Goal: Find specific page/section: Find specific page/section

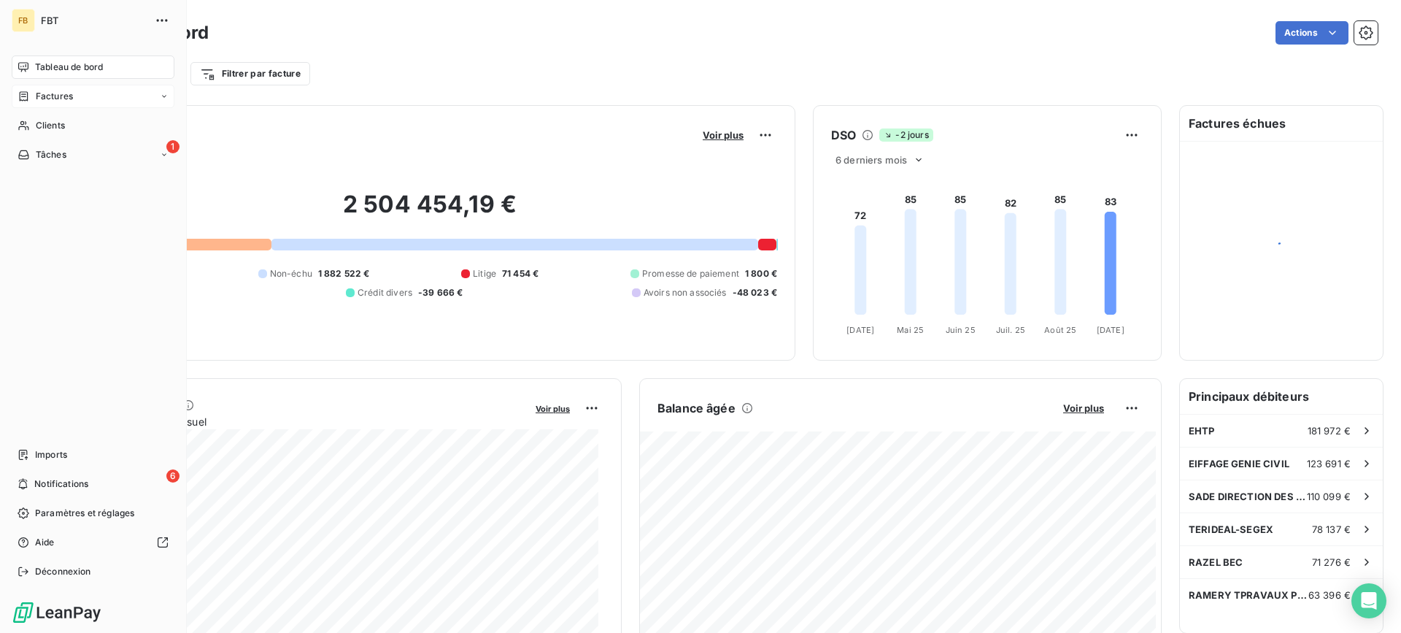
click at [58, 94] on span "Factures" at bounding box center [54, 96] width 37 height 13
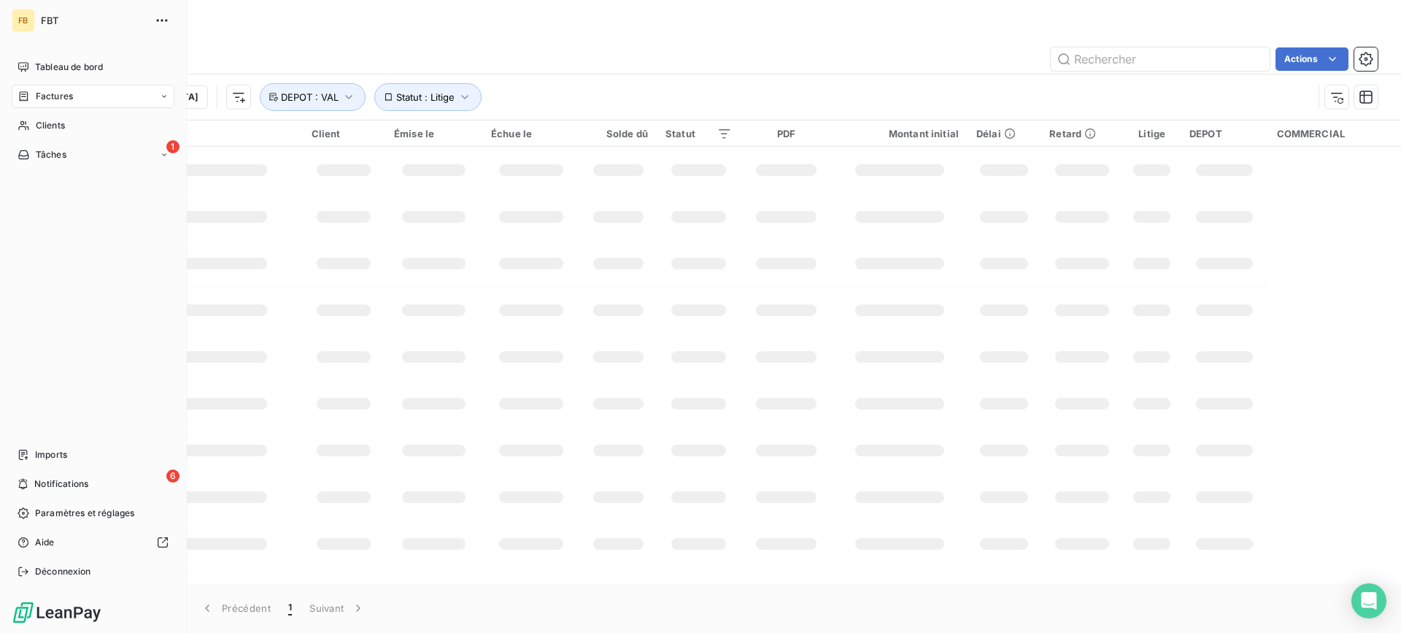
click at [58, 94] on span "Factures" at bounding box center [54, 96] width 37 height 13
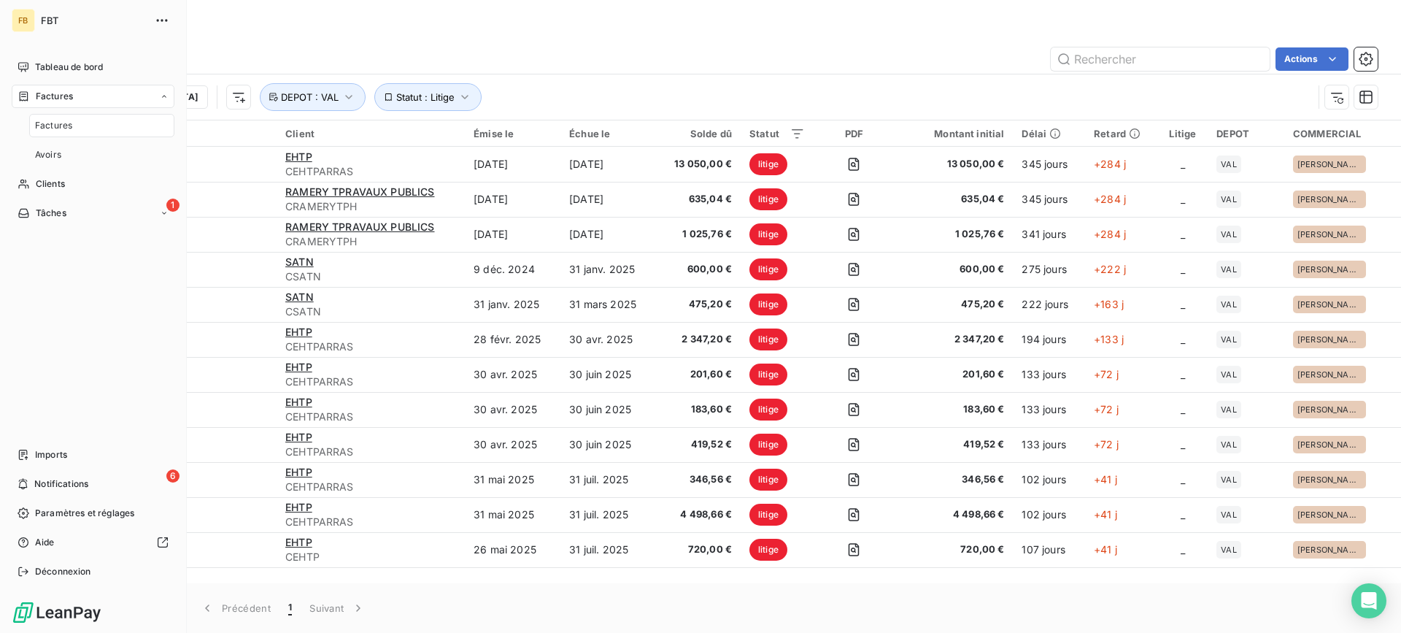
click at [58, 132] on div "Factures" at bounding box center [101, 125] width 145 height 23
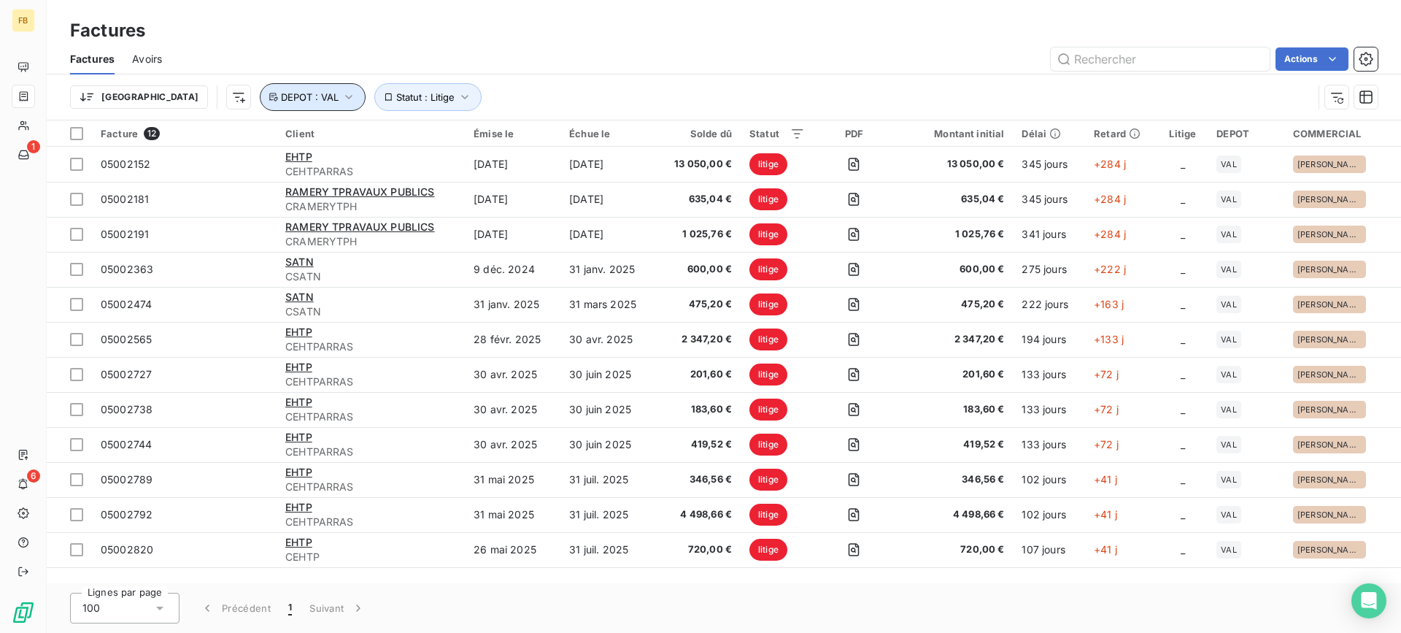
click at [281, 99] on span "DEPOT : VAL" at bounding box center [310, 97] width 58 height 12
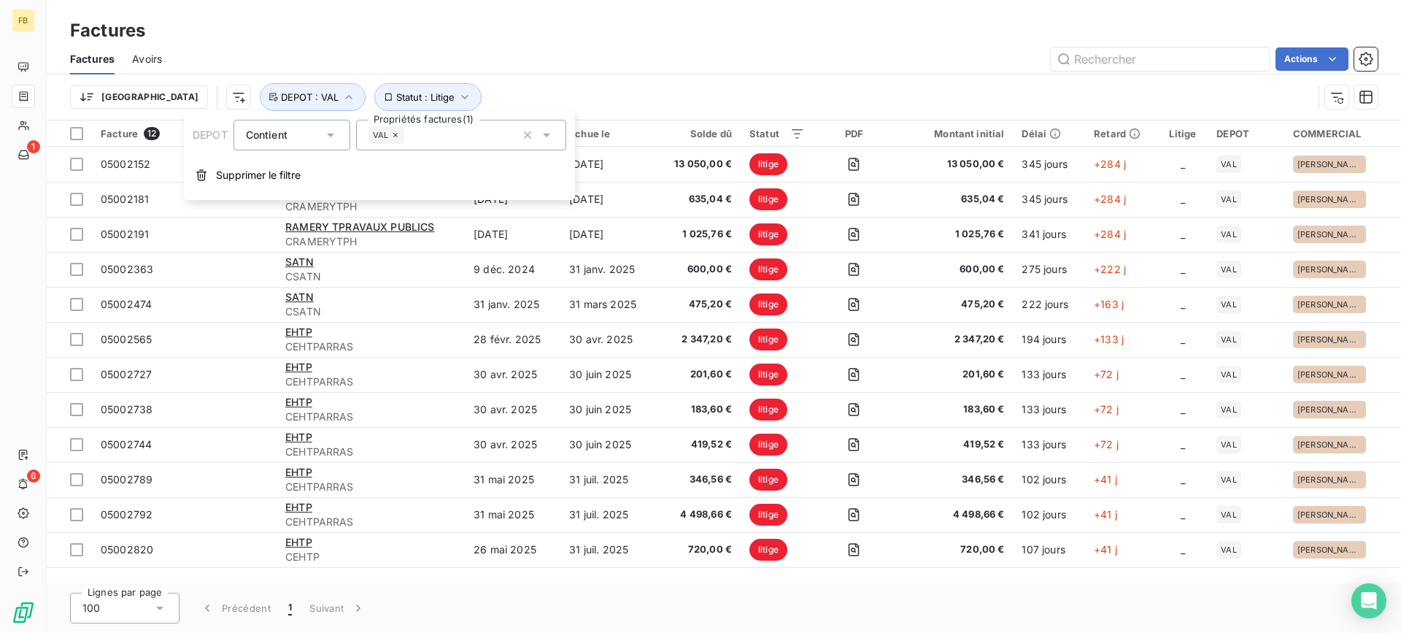
click at [395, 139] on icon at bounding box center [395, 135] width 9 height 9
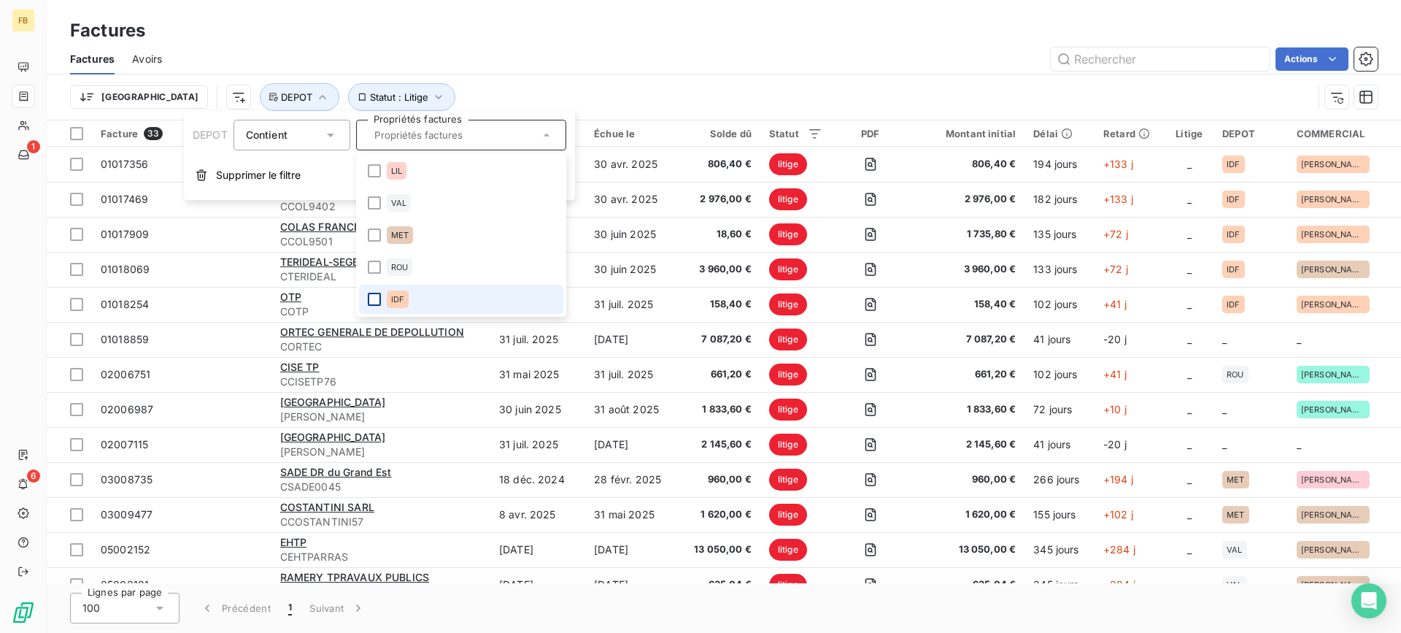
click at [379, 302] on div at bounding box center [374, 299] width 13 height 13
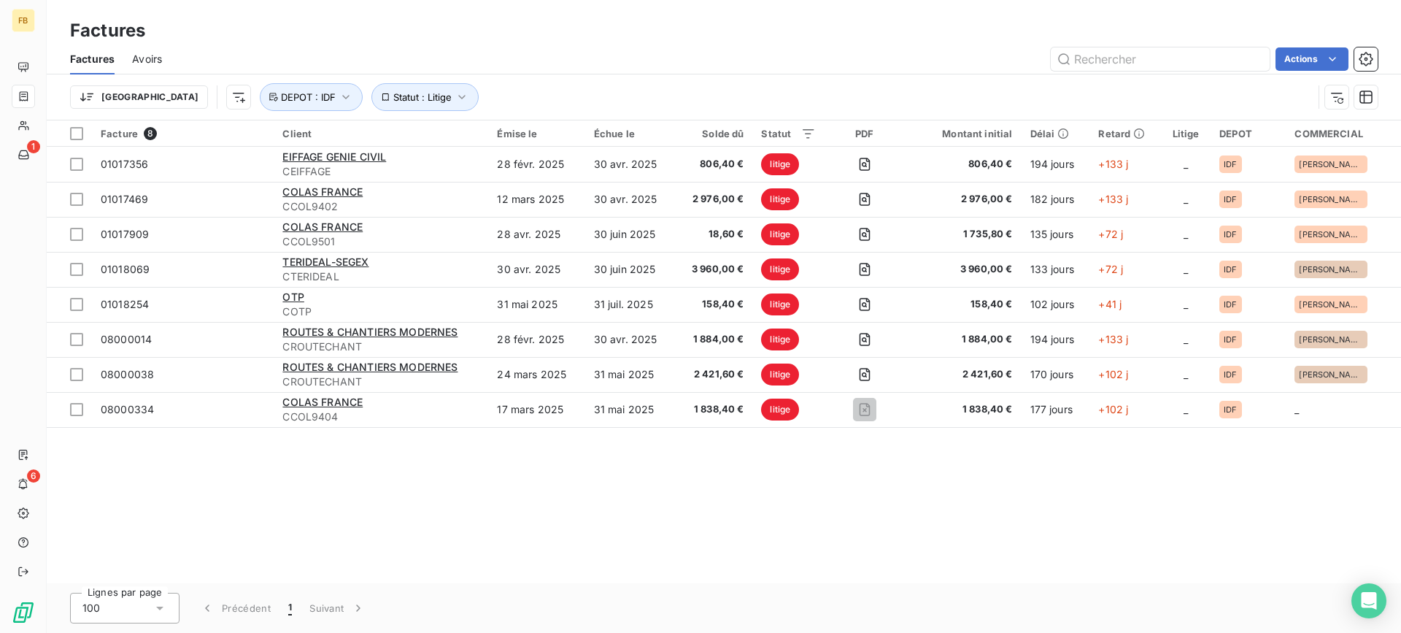
click at [622, 52] on div "Actions" at bounding box center [779, 58] width 1198 height 23
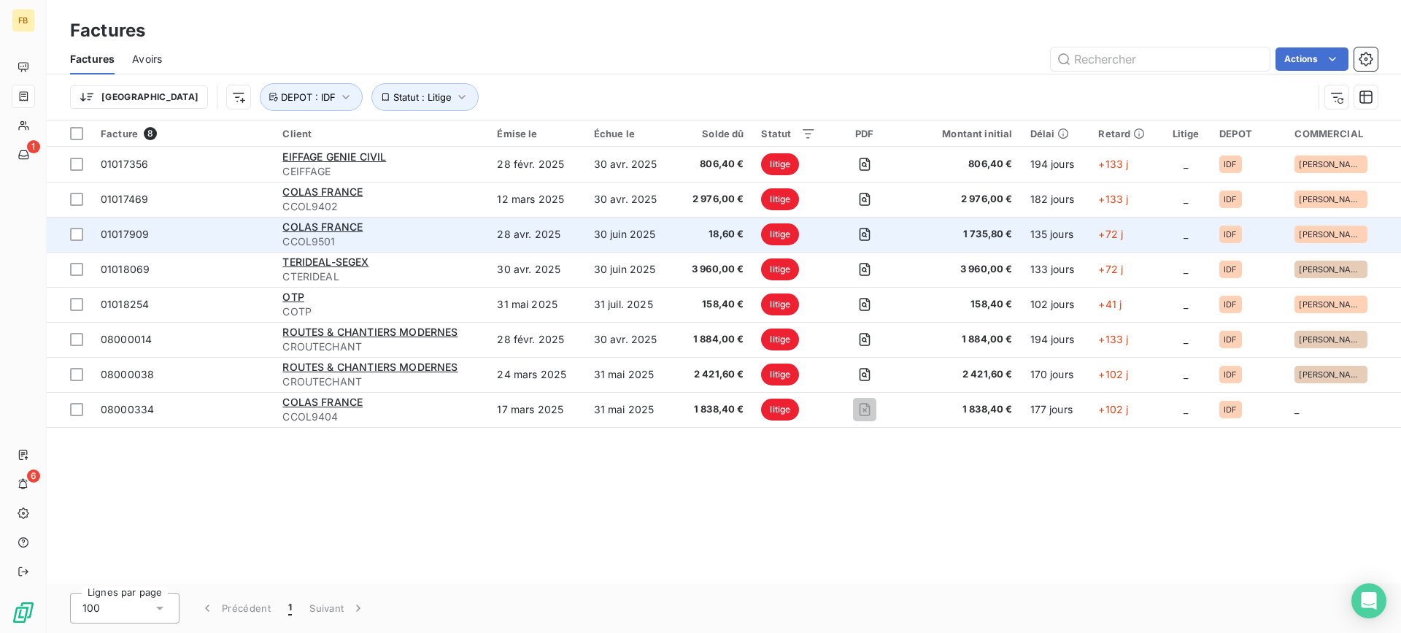
click at [572, 231] on td "28 avr. 2025" at bounding box center [536, 234] width 96 height 35
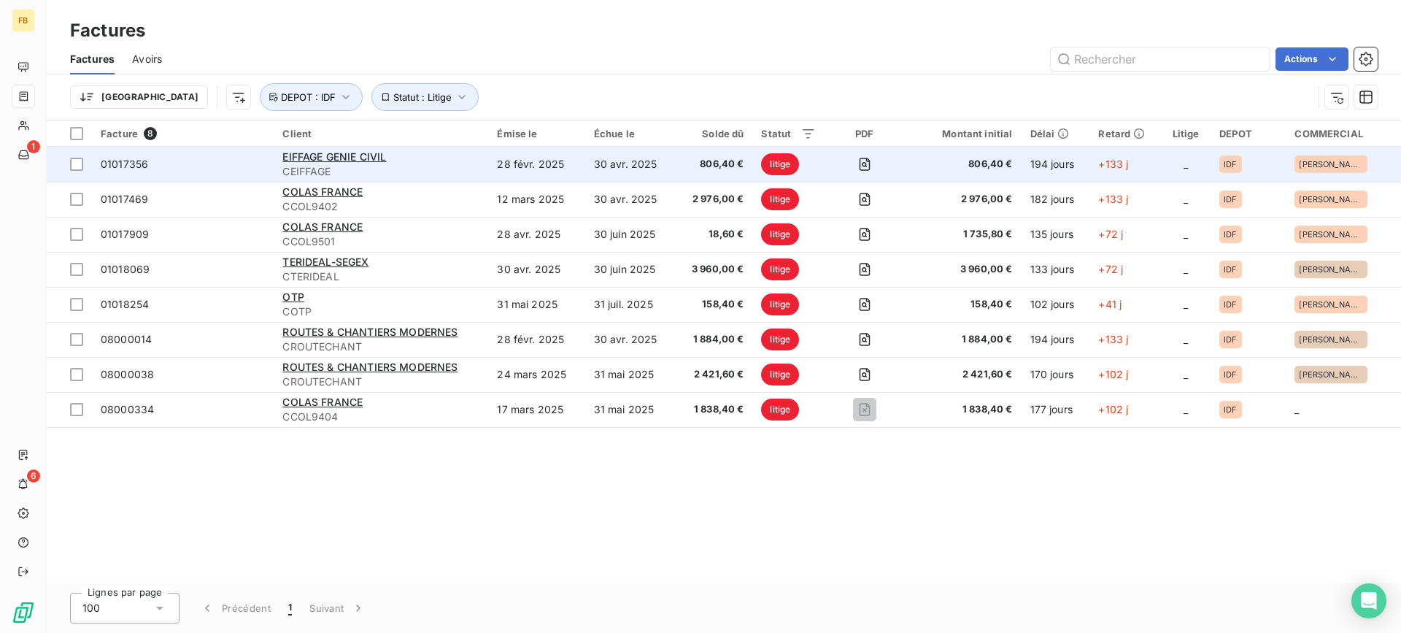
click at [456, 165] on span "CEIFFAGE" at bounding box center [380, 171] width 197 height 15
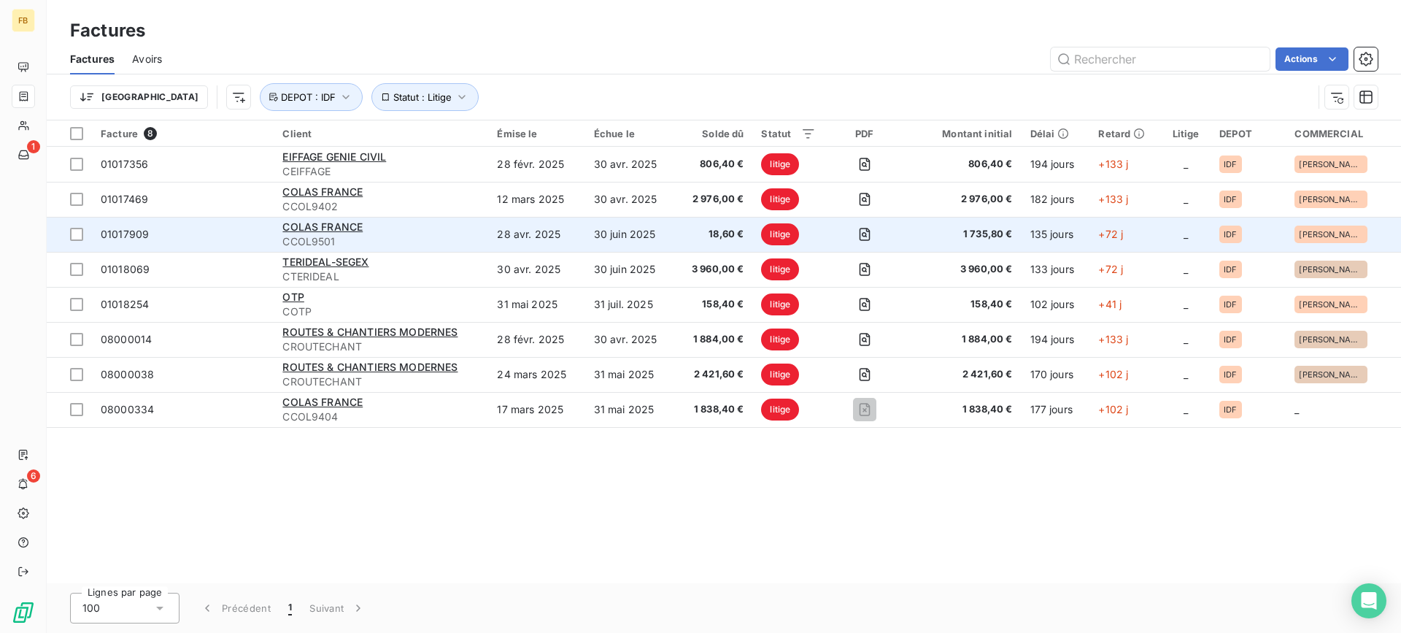
click at [479, 231] on div "COLAS FRANCE" at bounding box center [380, 227] width 197 height 15
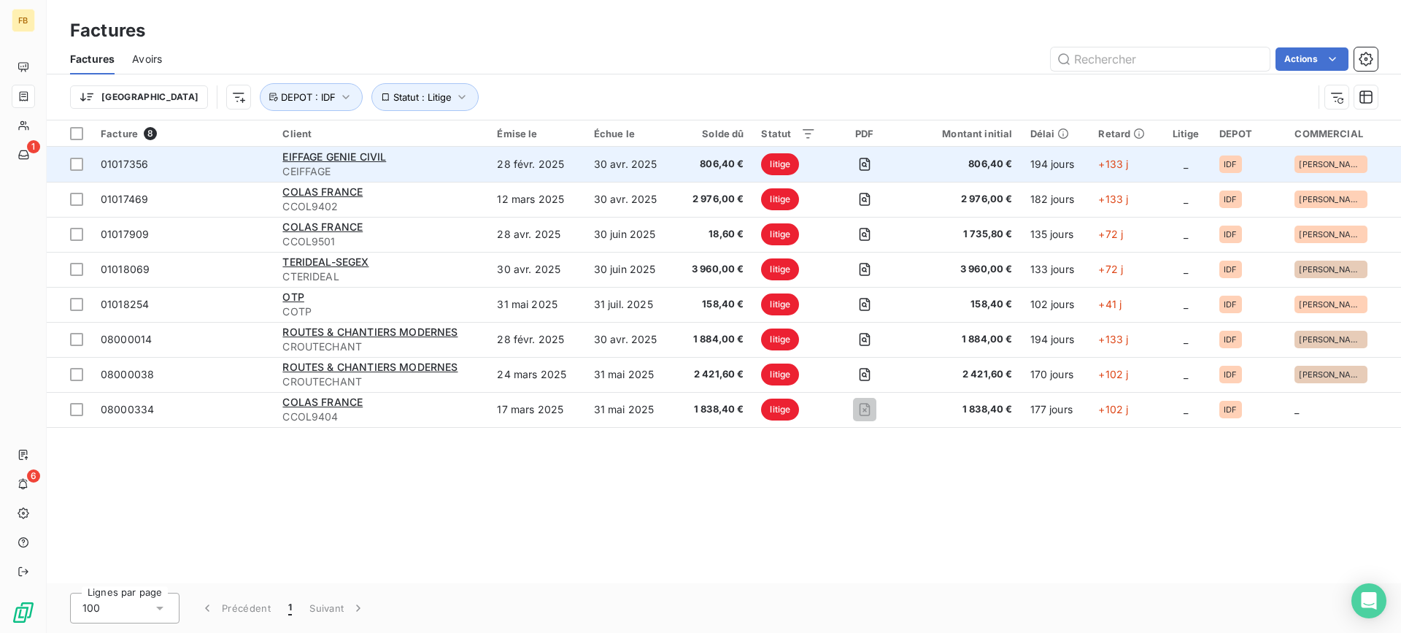
click at [523, 174] on td "28 févr. 2025" at bounding box center [536, 164] width 96 height 35
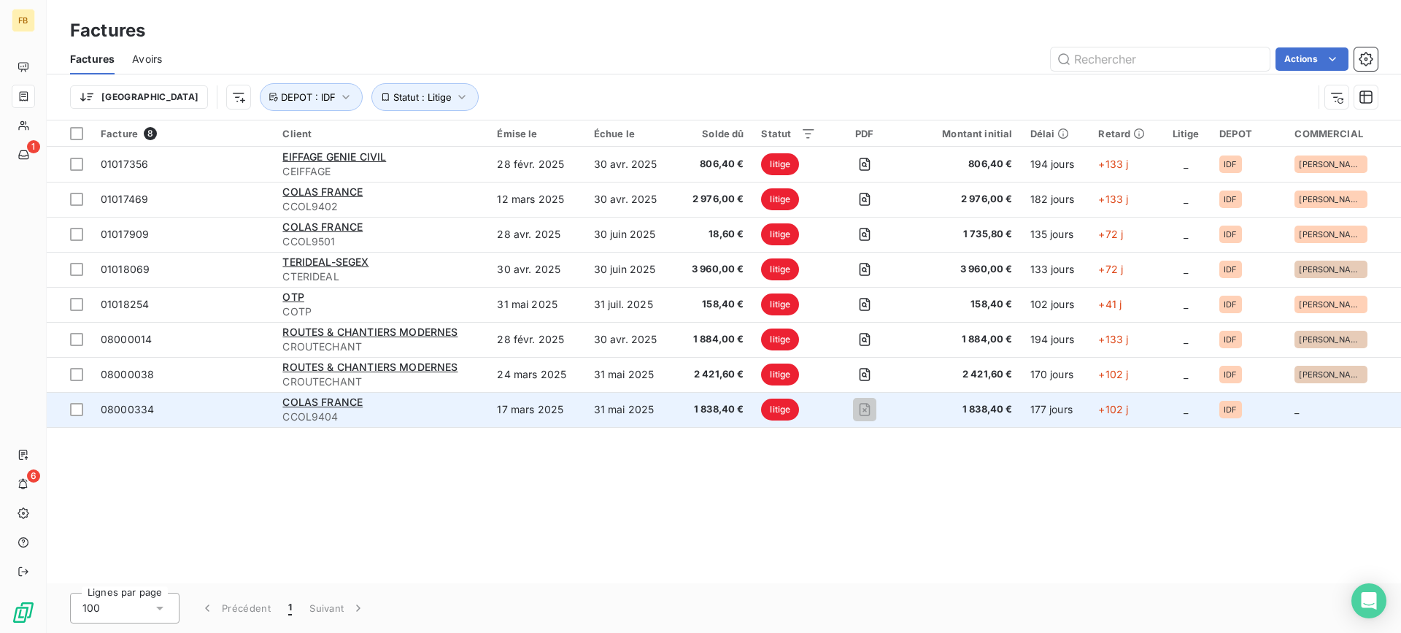
click at [542, 413] on td "17 mars 2025" at bounding box center [536, 409] width 96 height 35
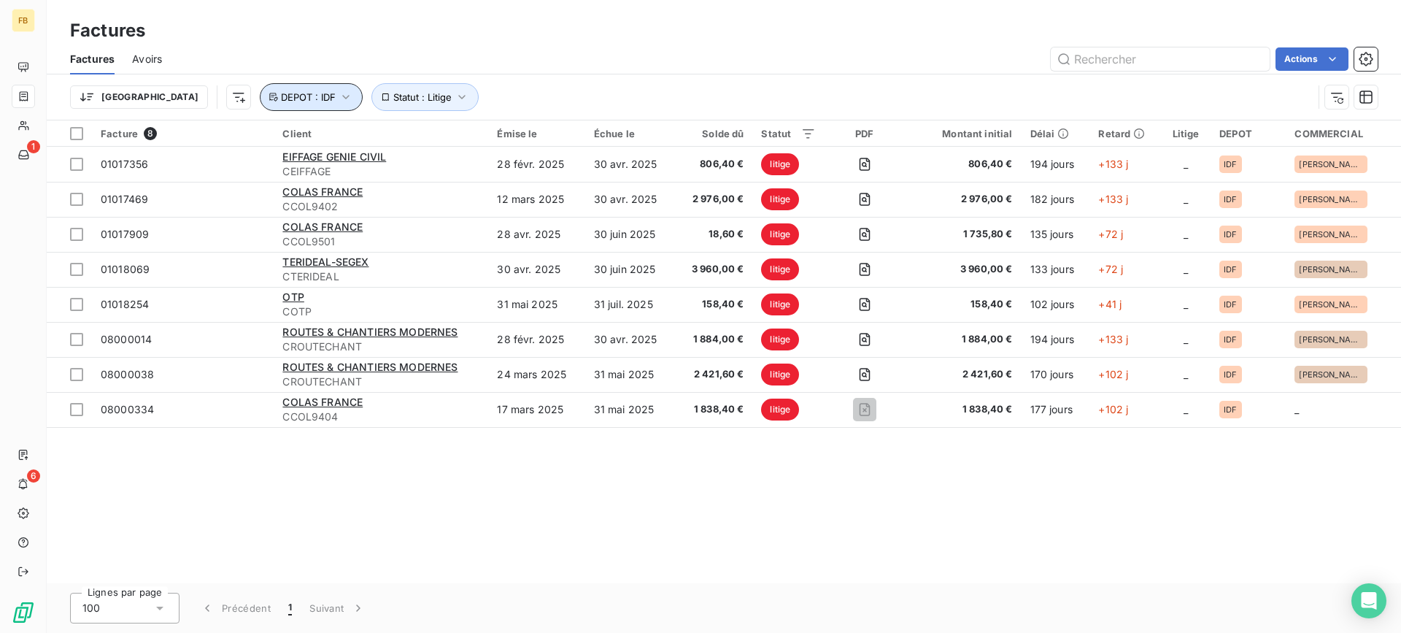
click at [260, 103] on button "DEPOT : IDF" at bounding box center [311, 97] width 103 height 28
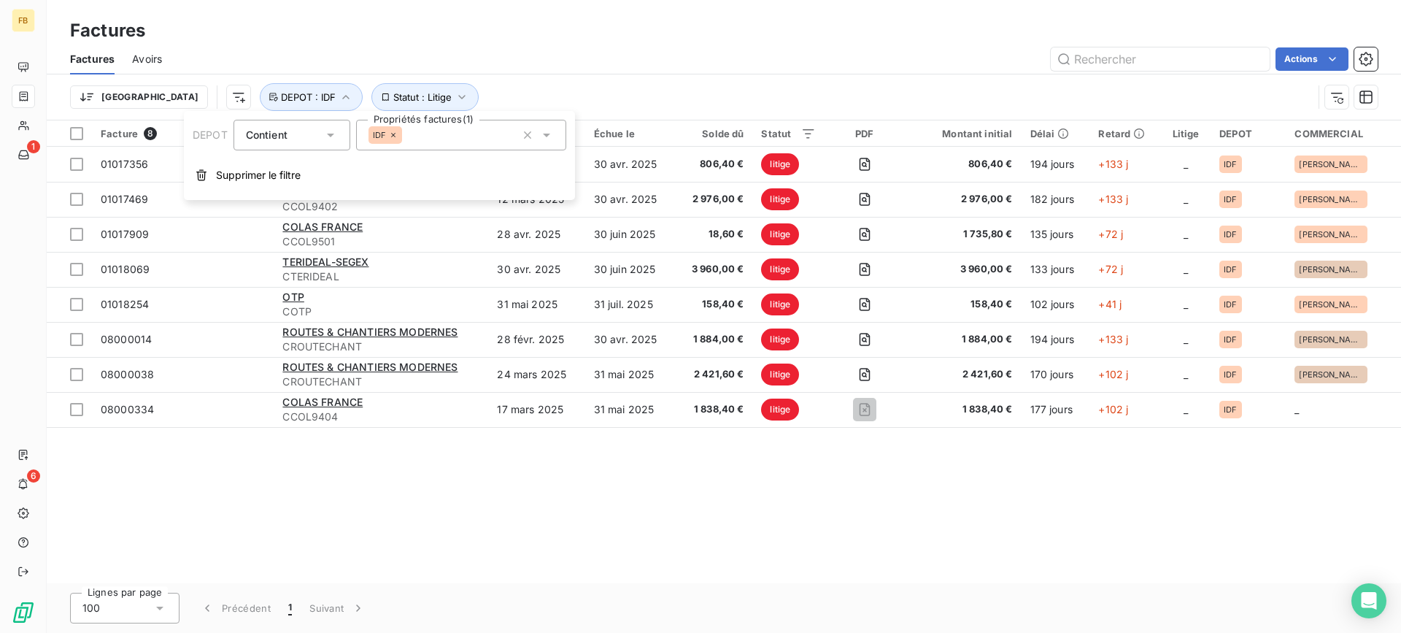
click at [393, 135] on icon at bounding box center [393, 135] width 4 height 4
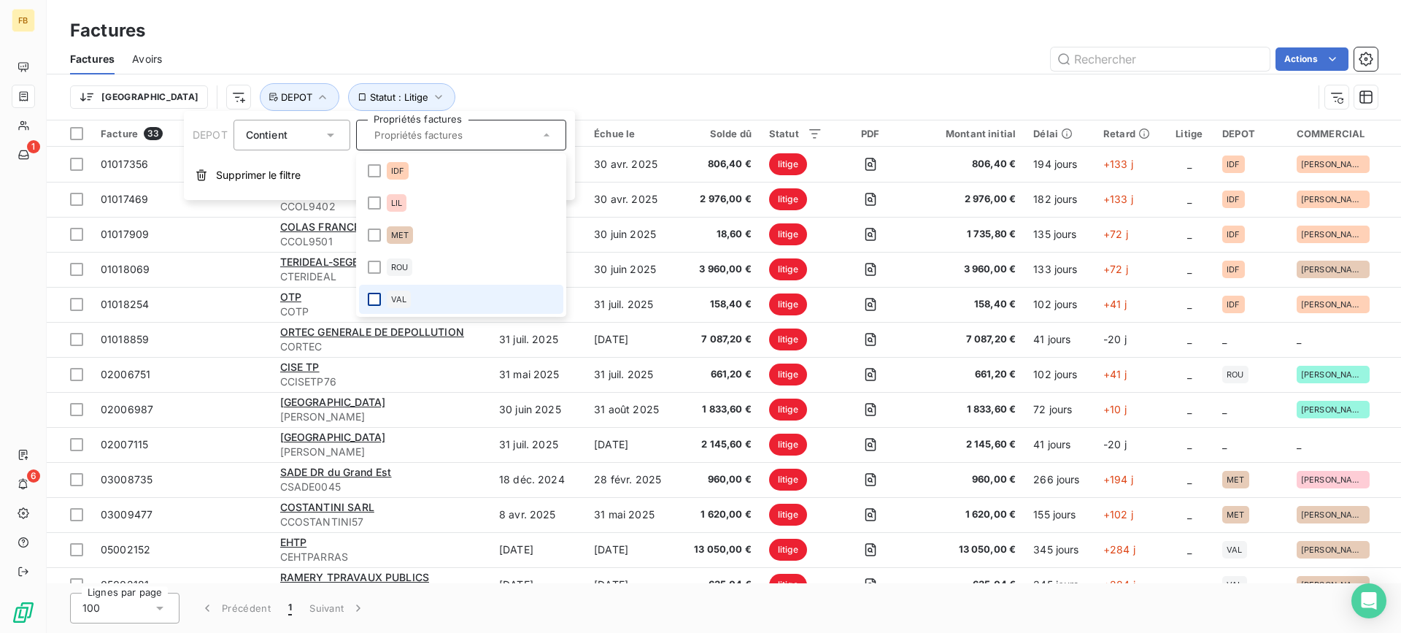
click at [376, 300] on div at bounding box center [374, 299] width 13 height 13
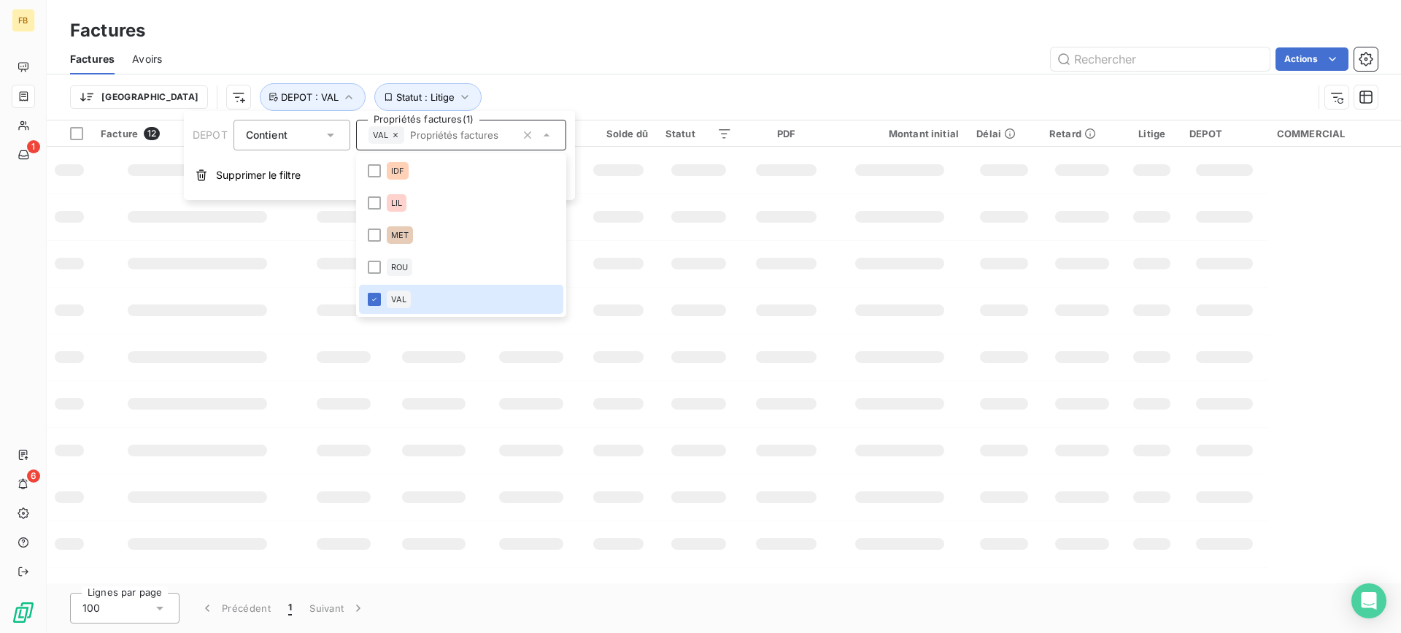
click at [468, 25] on div "Factures" at bounding box center [724, 31] width 1354 height 26
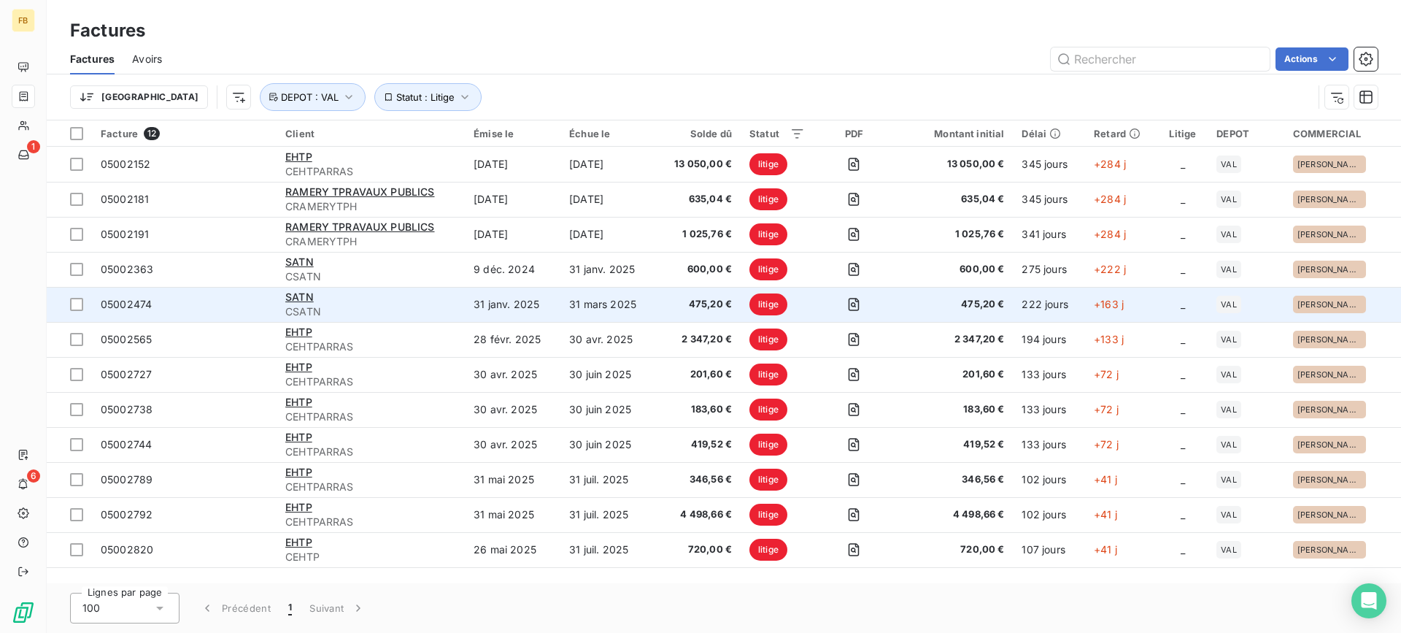
click at [375, 301] on div "SATN" at bounding box center [370, 297] width 171 height 15
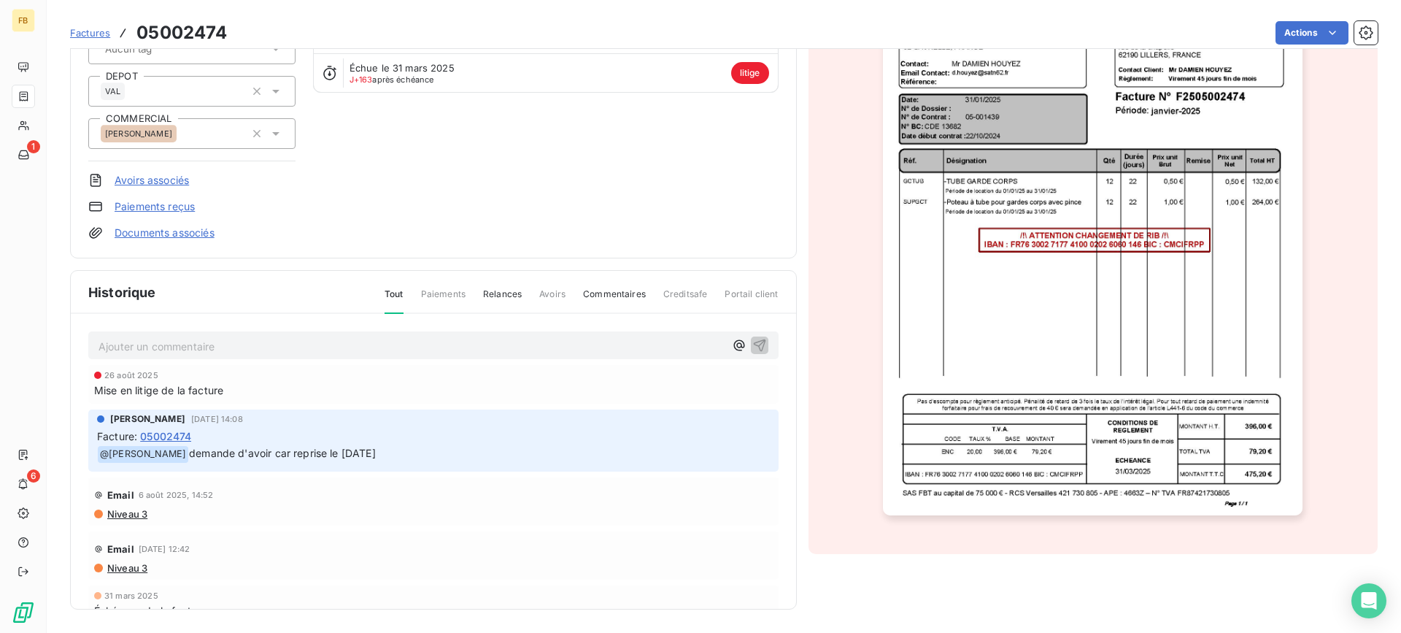
scroll to position [102, 0]
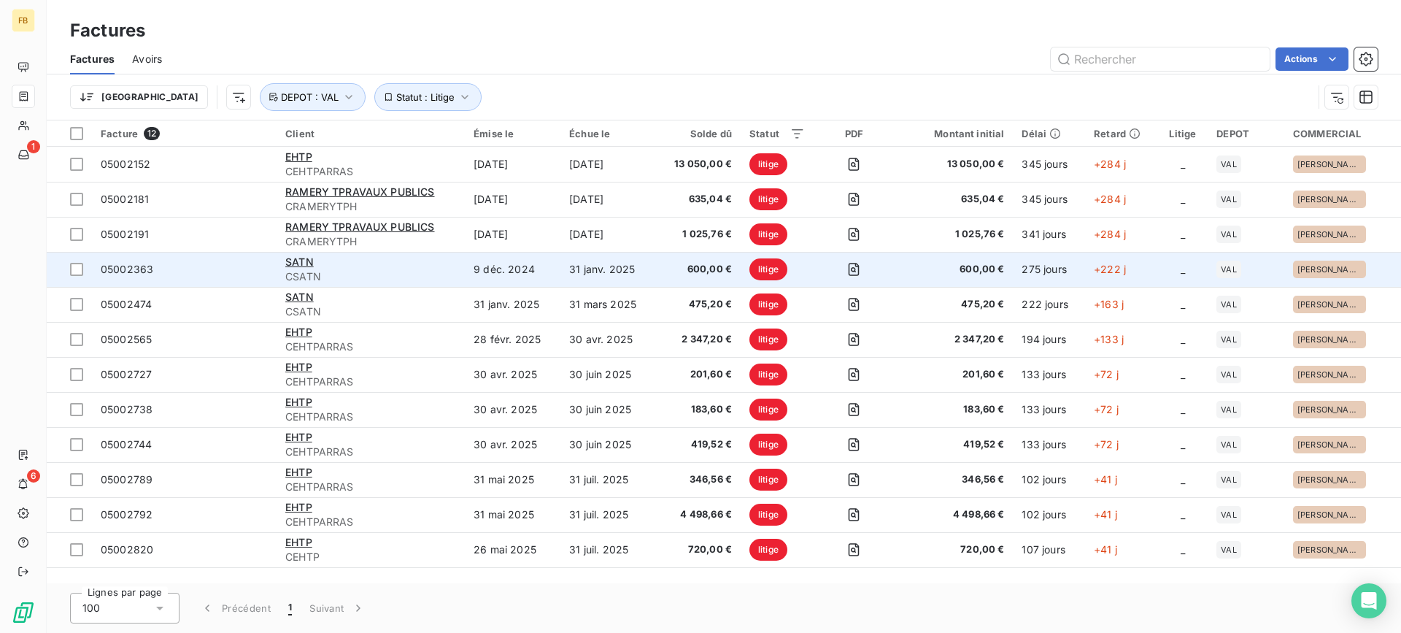
click at [374, 269] on div "SATN" at bounding box center [370, 262] width 171 height 15
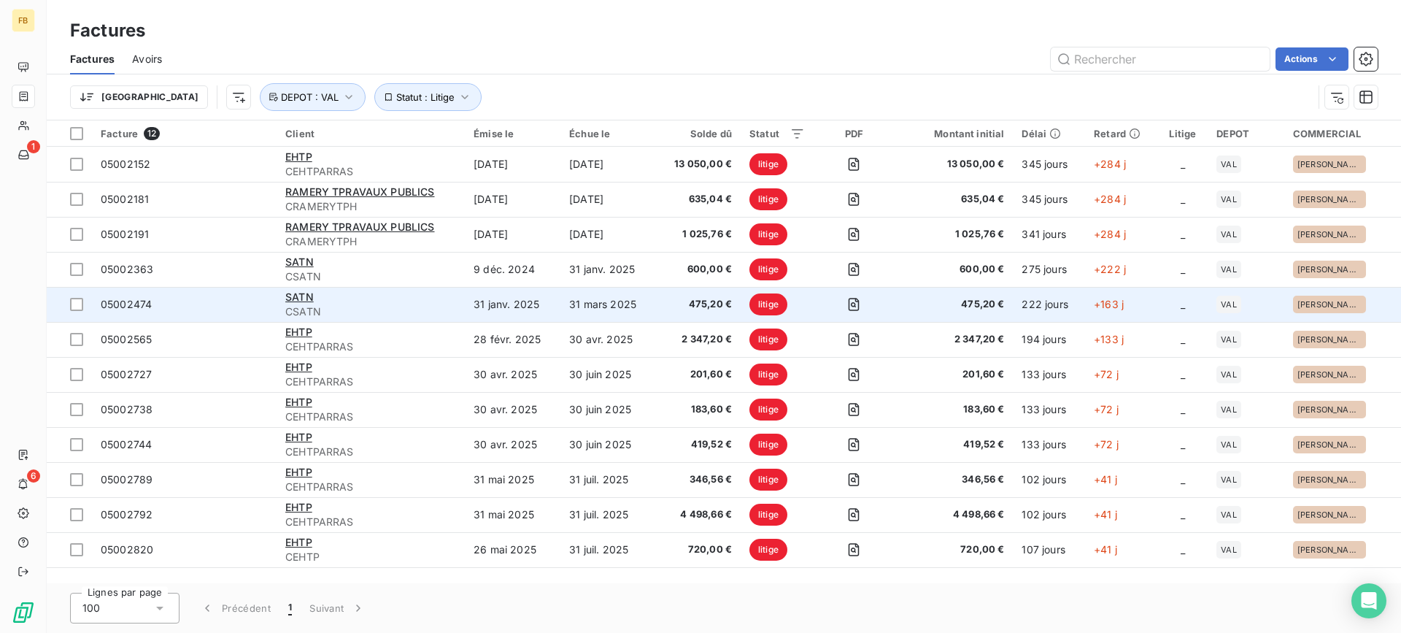
click at [385, 308] on span "CSATN" at bounding box center [370, 311] width 171 height 15
